Goal: Transaction & Acquisition: Purchase product/service

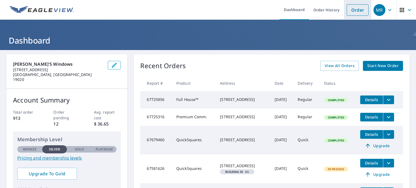
click at [351, 8] on link "Order" at bounding box center [358, 9] width 22 height 11
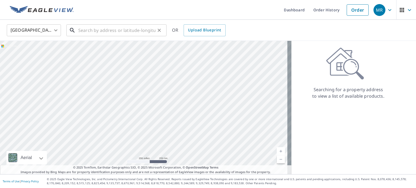
click at [107, 32] on input "text" at bounding box center [116, 30] width 77 height 15
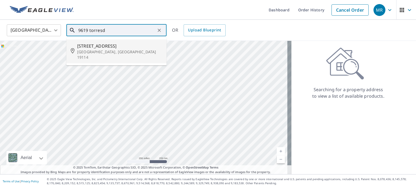
click at [110, 48] on span "[STREET_ADDRESS]" at bounding box center [119, 46] width 85 height 6
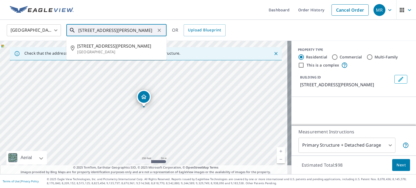
drag, startPoint x: 147, startPoint y: 31, endPoint x: 9, endPoint y: 27, distance: 138.1
click at [9, 27] on div "[GEOGRAPHIC_DATA] [GEOGRAPHIC_DATA] ​ [STREET_ADDRESS][PERSON_NAME] ​ [STREET_A…" at bounding box center [206, 30] width 407 height 13
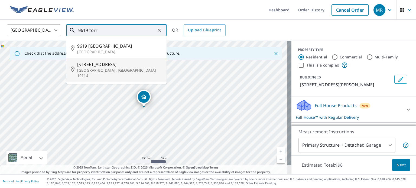
click at [99, 68] on p "[GEOGRAPHIC_DATA], [GEOGRAPHIC_DATA] 19114" at bounding box center [119, 73] width 85 height 11
type input "[STREET_ADDRESS]"
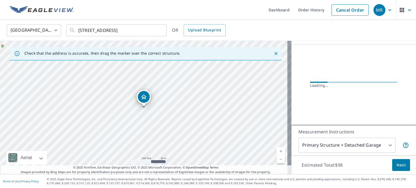
scroll to position [56, 0]
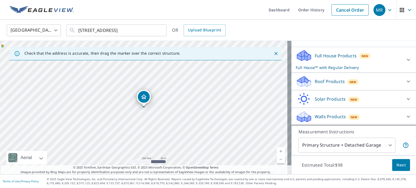
click at [405, 82] on icon at bounding box center [408, 81] width 6 height 6
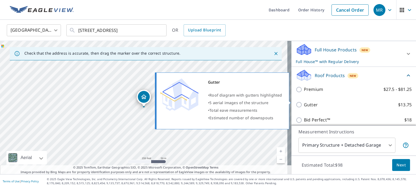
scroll to position [83, 0]
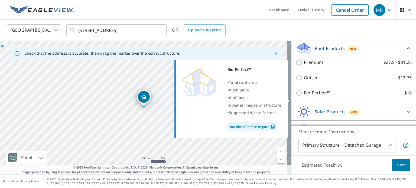
click at [297, 96] on input "Bid Perfect™ $18" at bounding box center [300, 93] width 8 height 6
checkbox input "true"
checkbox input "false"
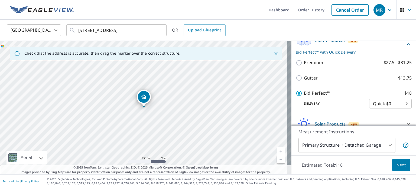
click at [400, 167] on span "Next" at bounding box center [400, 165] width 9 height 7
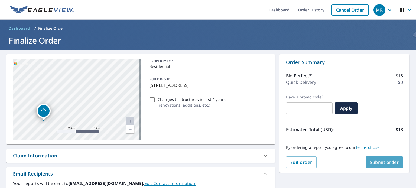
click at [383, 160] on span "Submit order" at bounding box center [384, 162] width 29 height 6
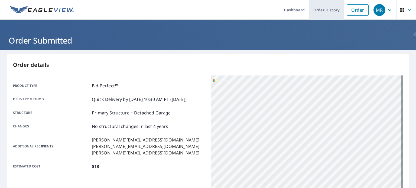
click at [319, 8] on link "Order History" at bounding box center [326, 10] width 35 height 20
